Goal: Find contact information: Find contact information

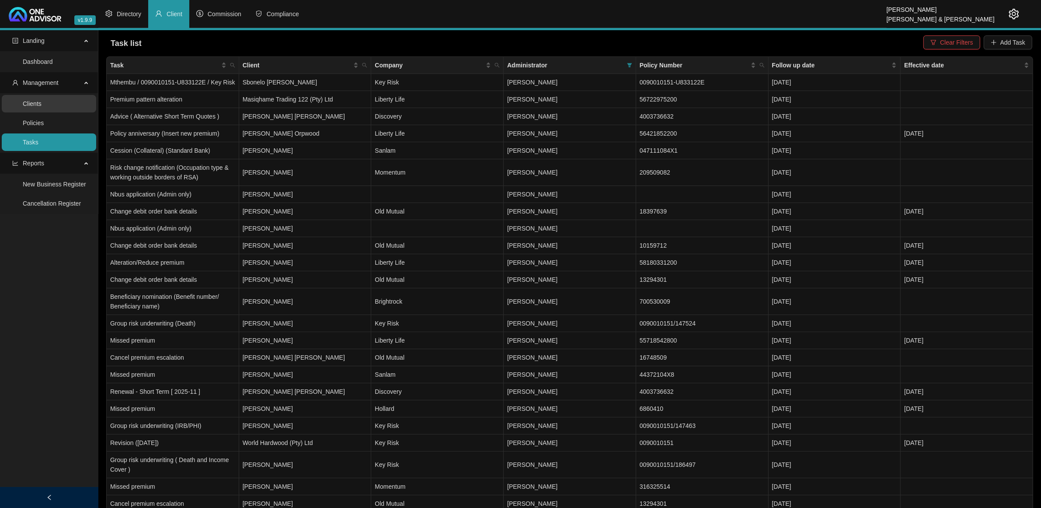
click at [42, 102] on link "Clients" at bounding box center [32, 103] width 19 height 7
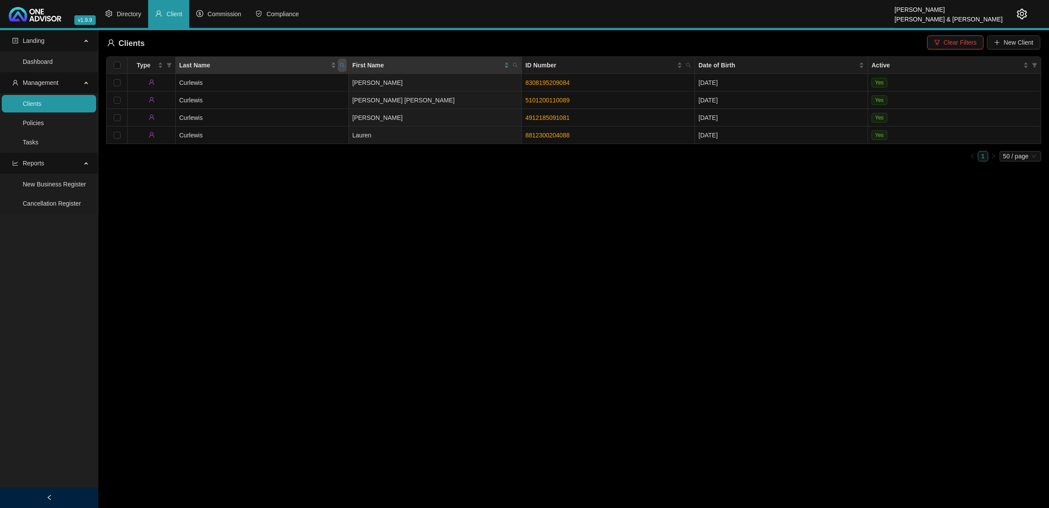
click at [339, 70] on span "Last Name" at bounding box center [342, 65] width 9 height 13
type input "mower"
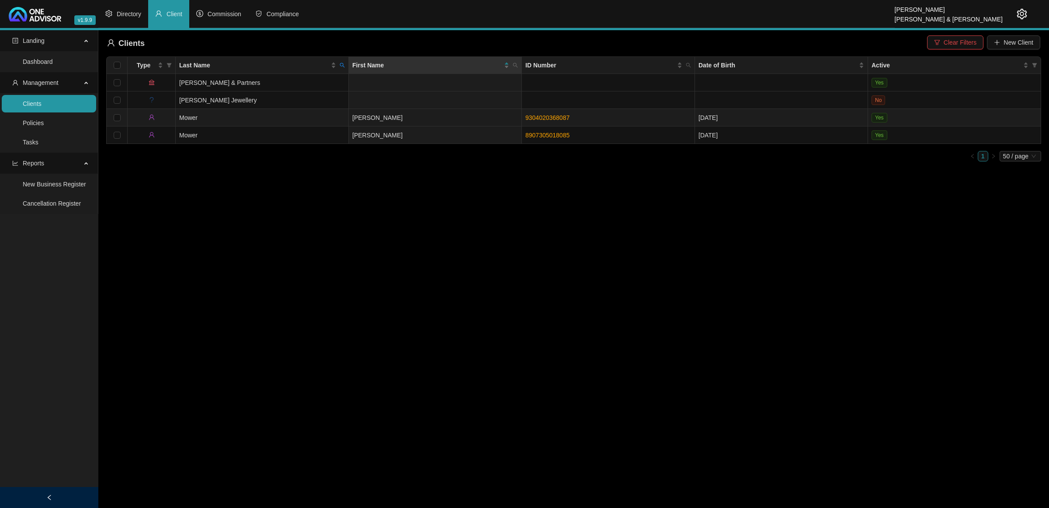
click at [284, 116] on td "Mower" at bounding box center [262, 117] width 173 height 17
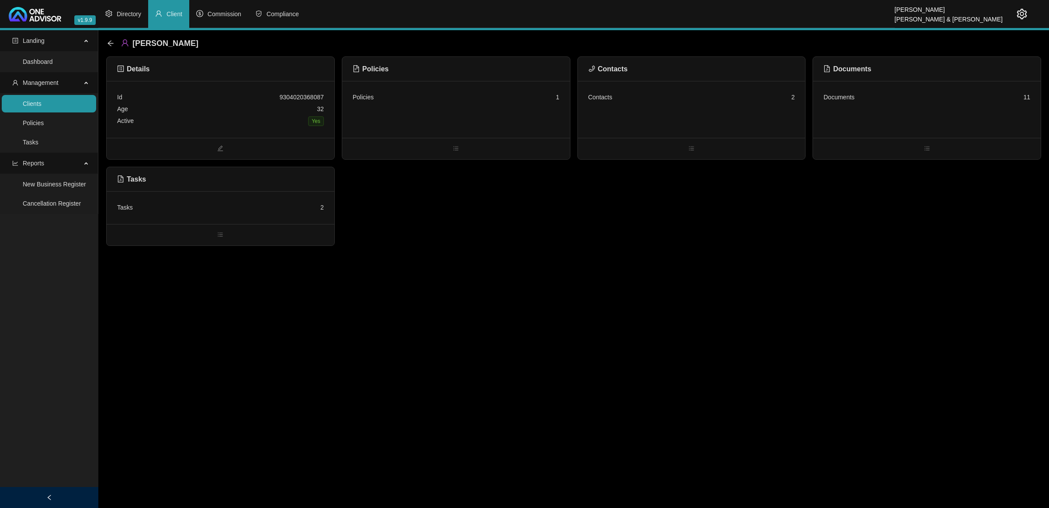
click at [642, 116] on div "Contacts 2" at bounding box center [692, 109] width 228 height 57
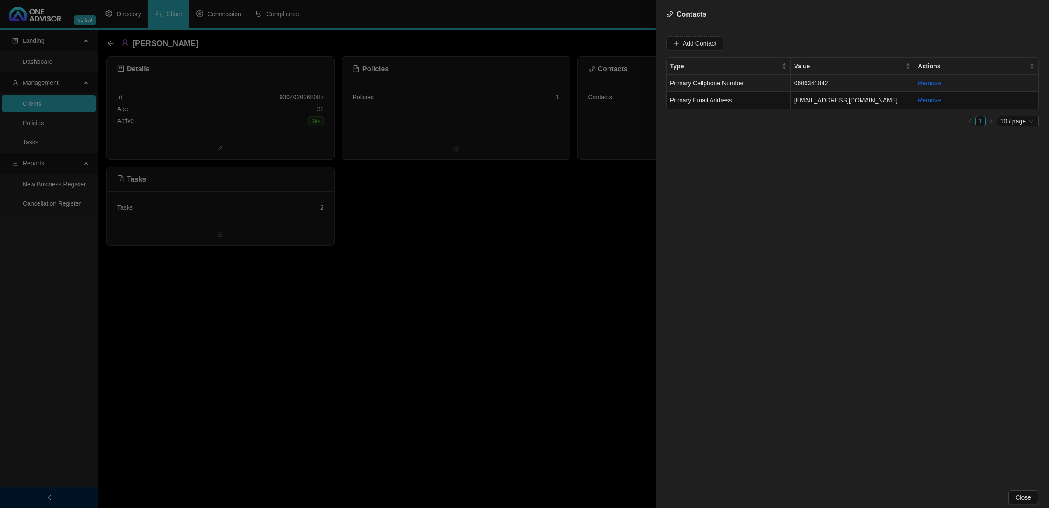
click at [738, 86] on td "Primary Cellphone Number" at bounding box center [729, 83] width 124 height 17
drag, startPoint x: 764, startPoint y: 43, endPoint x: 659, endPoint y: 43, distance: 104.5
click at [659, 43] on div "Value [PHONE_NUMBER] Type Primary Cellphone Number Cancel Update Contact Type V…" at bounding box center [853, 257] width 394 height 457
click at [738, 99] on td "Primary Email Address" at bounding box center [729, 100] width 124 height 17
drag, startPoint x: 762, startPoint y: 42, endPoint x: 672, endPoint y: 38, distance: 90.2
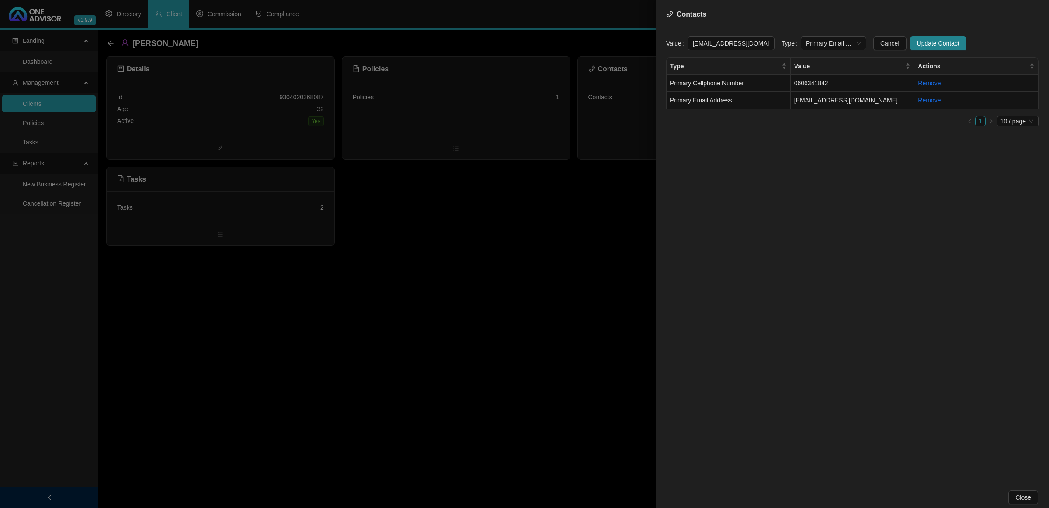
click at [672, 38] on div "Value [EMAIL_ADDRESS][DOMAIN_NAME]" at bounding box center [720, 43] width 108 height 14
click at [526, 268] on div at bounding box center [524, 254] width 1049 height 508
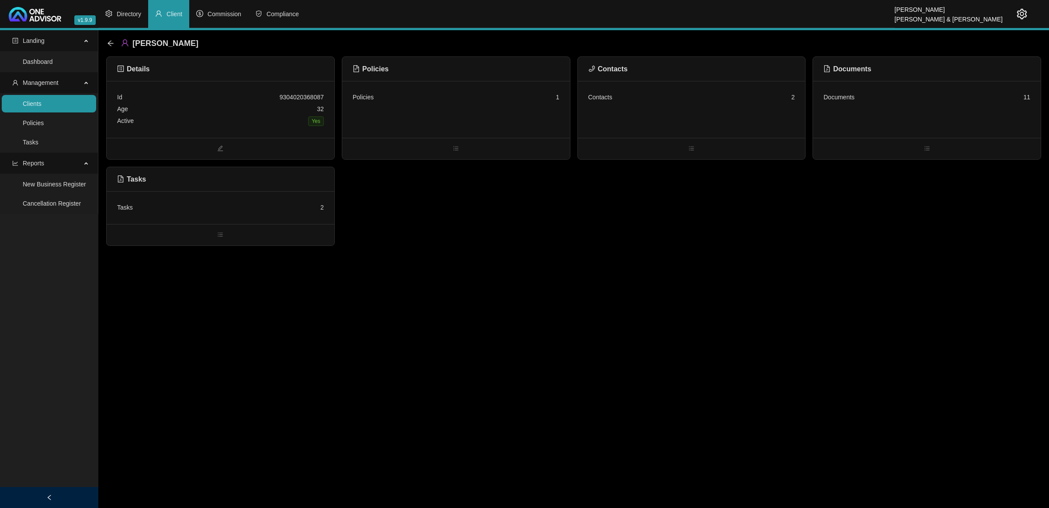
click at [114, 45] on div "[PERSON_NAME]" at bounding box center [155, 43] width 97 height 16
click at [108, 42] on icon "arrow-left" at bounding box center [110, 43] width 7 height 7
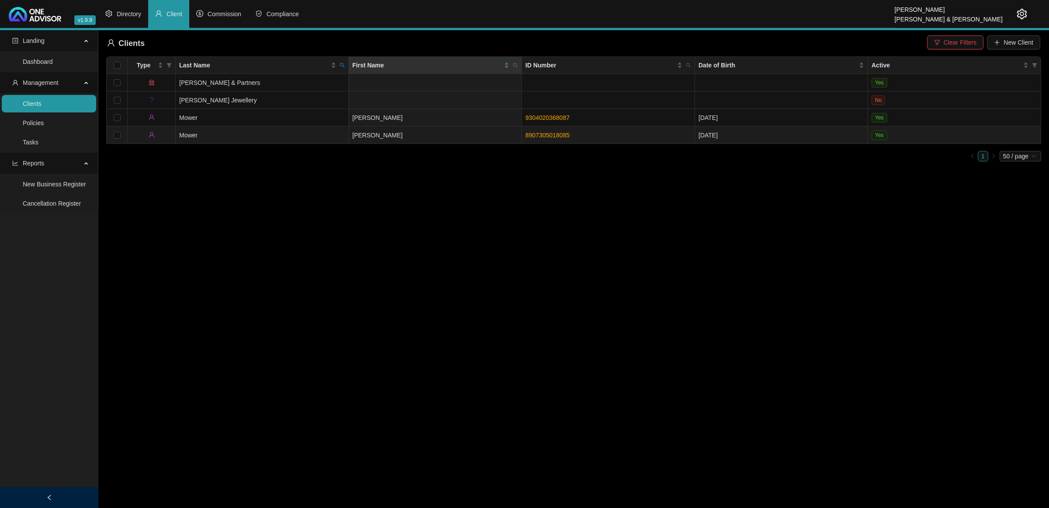
click at [282, 136] on td "Mower" at bounding box center [262, 134] width 173 height 17
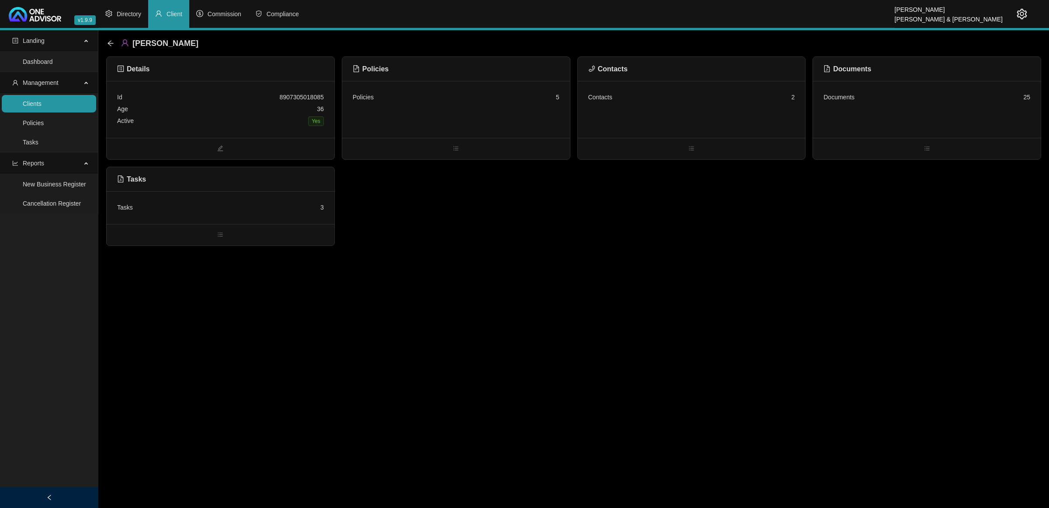
click at [676, 115] on div "Contacts 2" at bounding box center [692, 109] width 228 height 57
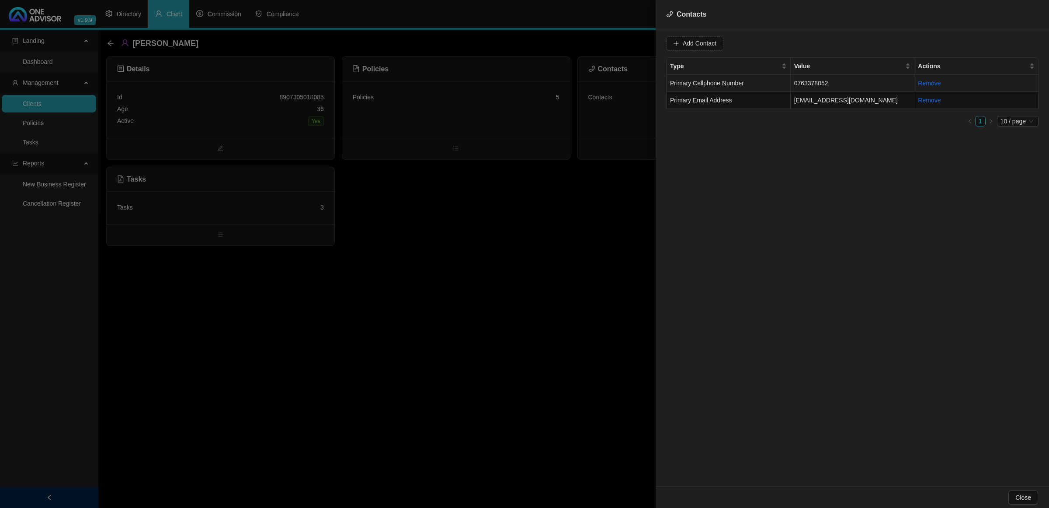
click at [738, 81] on td "0763378052" at bounding box center [853, 83] width 124 height 17
drag, startPoint x: 728, startPoint y: 46, endPoint x: 648, endPoint y: 37, distance: 80.5
click at [648, 37] on div "Contacts Value [PHONE_NUMBER] Type Primary Cellphone Number Cancel Update Conta…" at bounding box center [524, 254] width 1049 height 508
click at [470, 243] on div at bounding box center [524, 254] width 1049 height 508
